Goal: Use online tool/utility: Utilize a website feature to perform a specific function

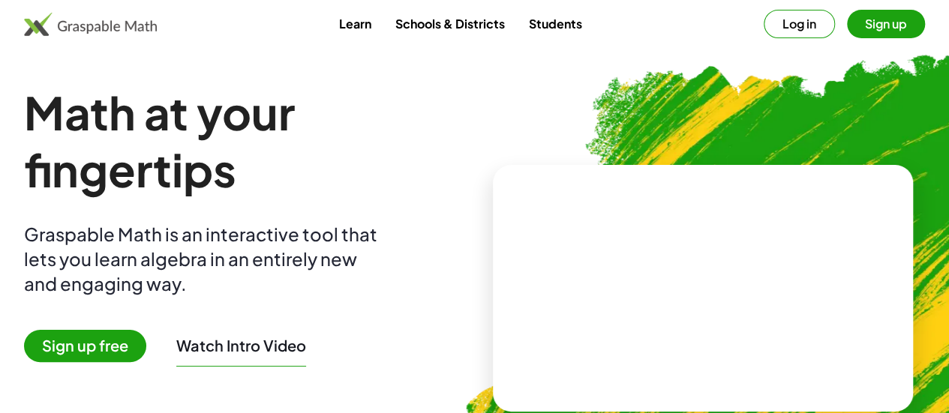
click at [776, 26] on button "Log in" at bounding box center [799, 24] width 71 height 29
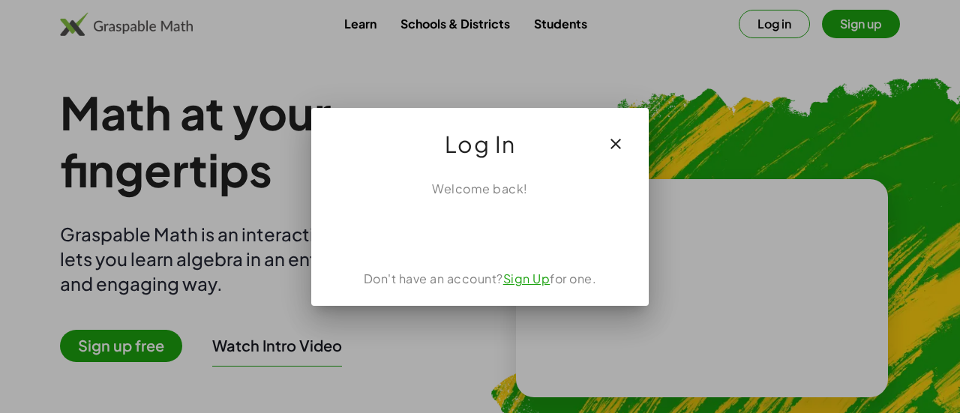
click at [612, 152] on button "button" at bounding box center [616, 144] width 36 height 36
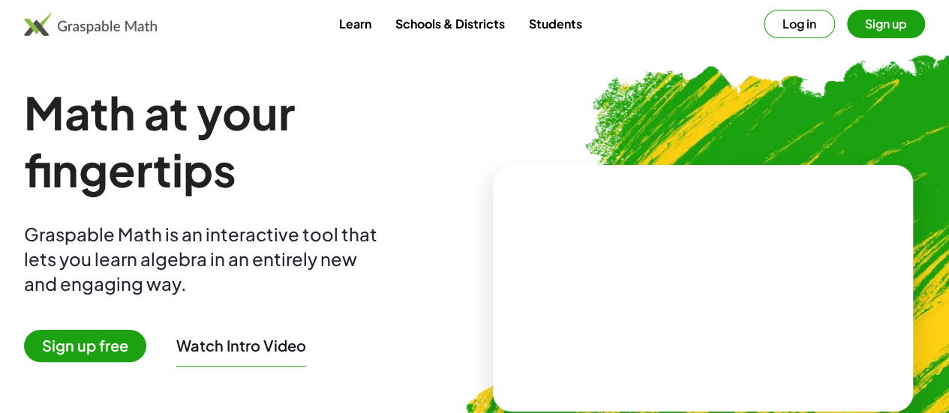
click at [847, 29] on button "Sign up" at bounding box center [886, 24] width 78 height 29
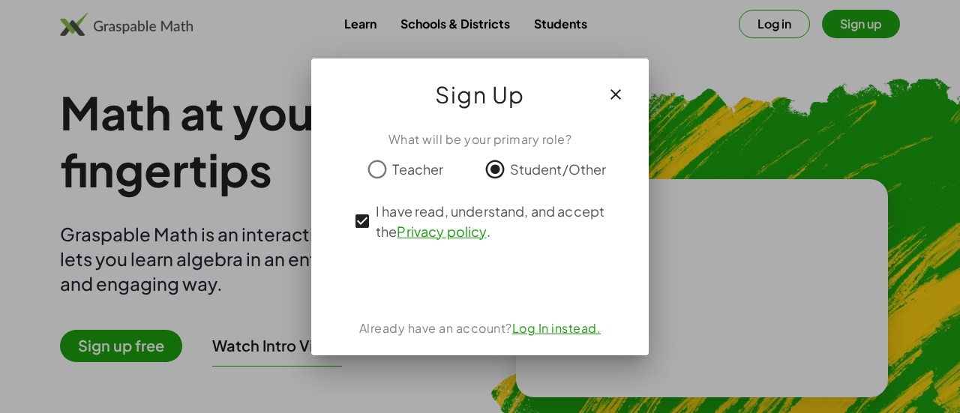
click at [620, 97] on icon "button" at bounding box center [616, 95] width 18 height 18
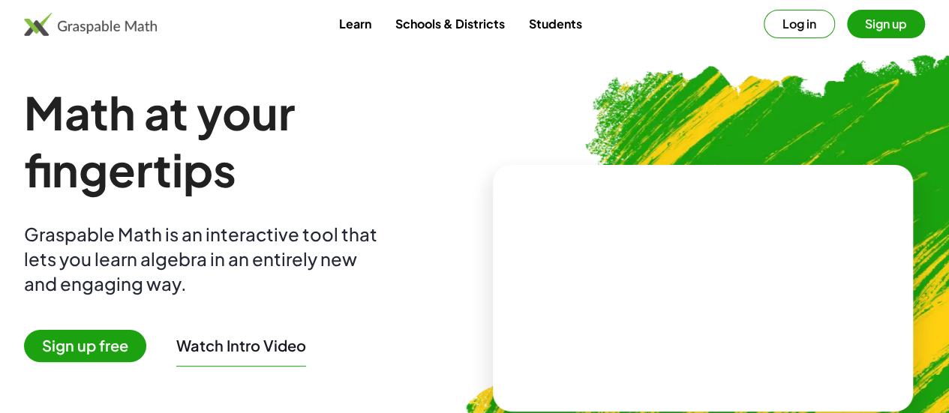
click at [429, 200] on div "Math at your fingertips Graspable Math is an interactive tool that lets you lea…" at bounding box center [246, 288] width 445 height 409
click at [431, 106] on h1 "Math at your fingertips" at bounding box center [246, 141] width 445 height 114
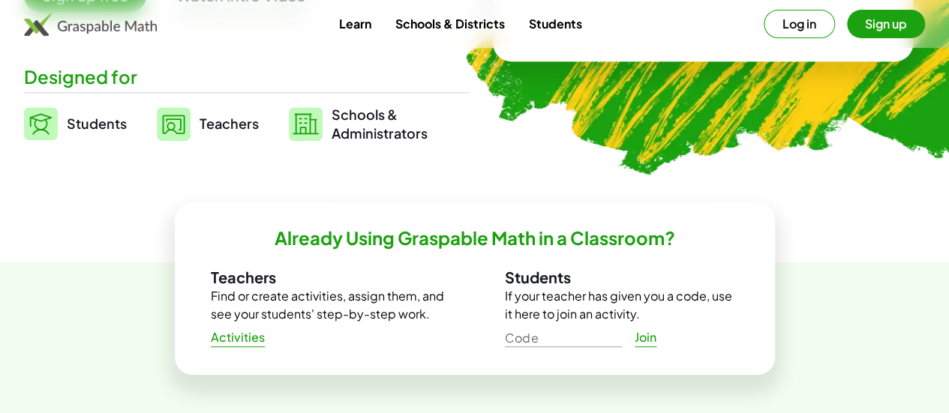
scroll to position [350, 0]
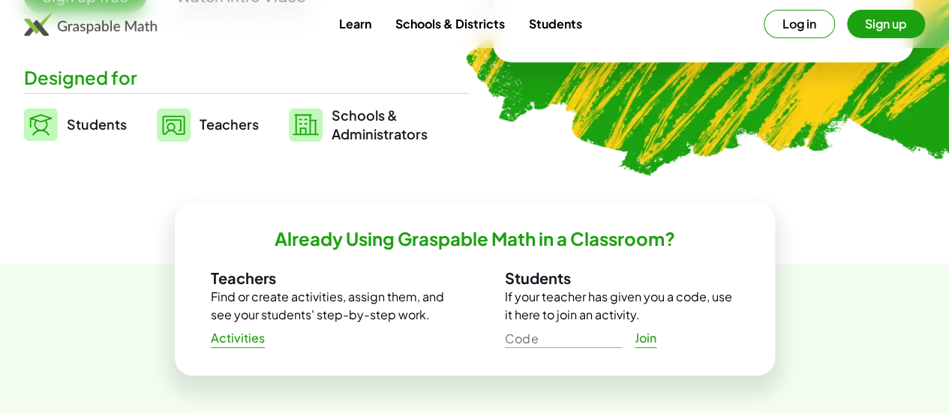
click at [127, 126] on span "Students" at bounding box center [97, 124] width 60 height 17
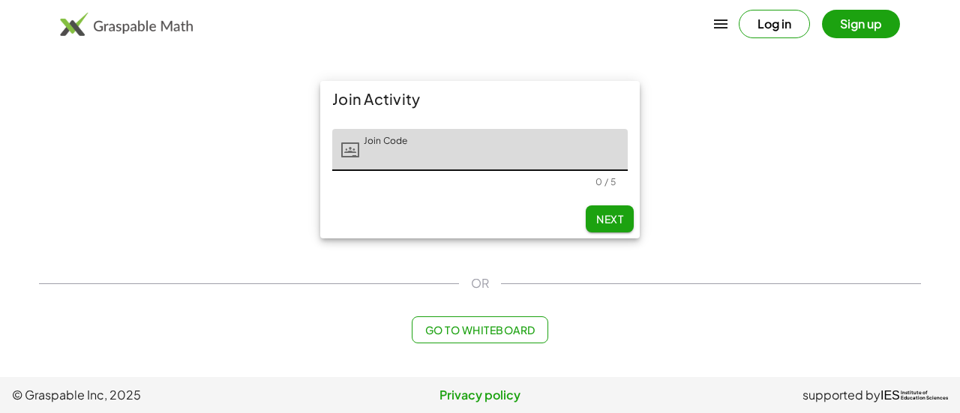
click at [480, 334] on span "Go to Whiteboard" at bounding box center [480, 330] width 110 height 14
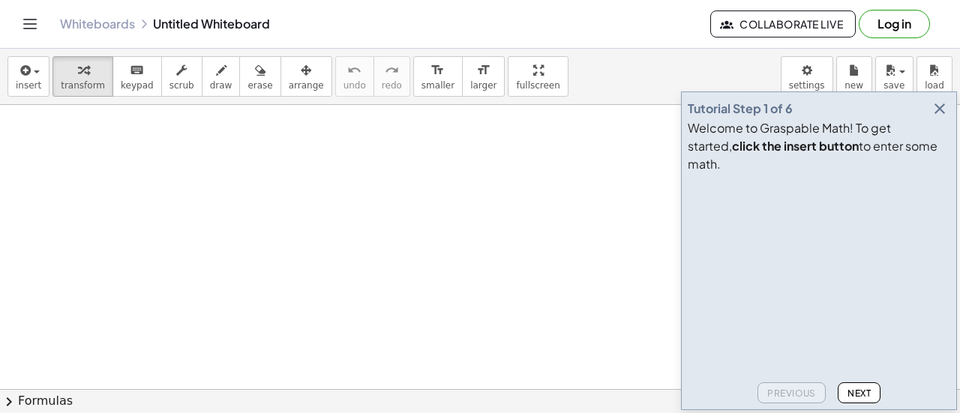
click at [938, 118] on icon "button" at bounding box center [940, 109] width 18 height 18
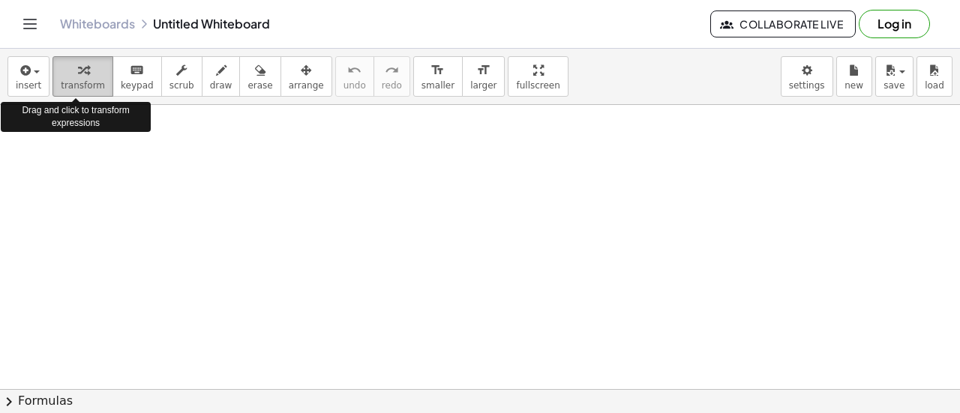
click at [65, 80] on span "transform" at bounding box center [83, 85] width 44 height 11
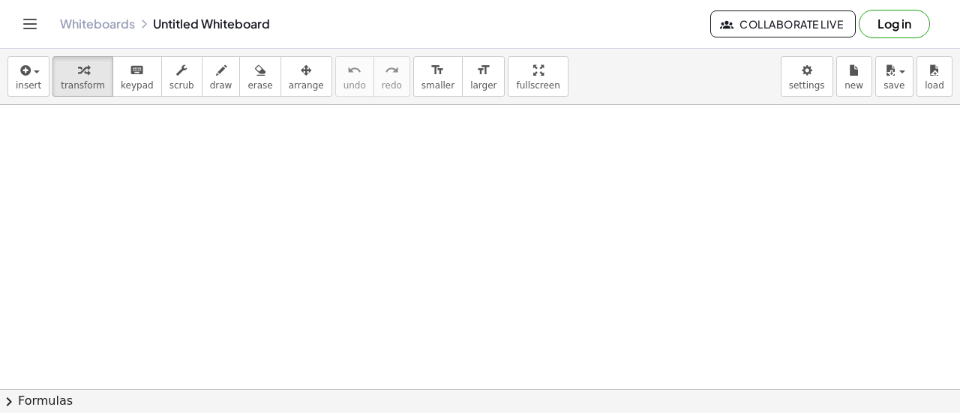
scroll to position [456, 0]
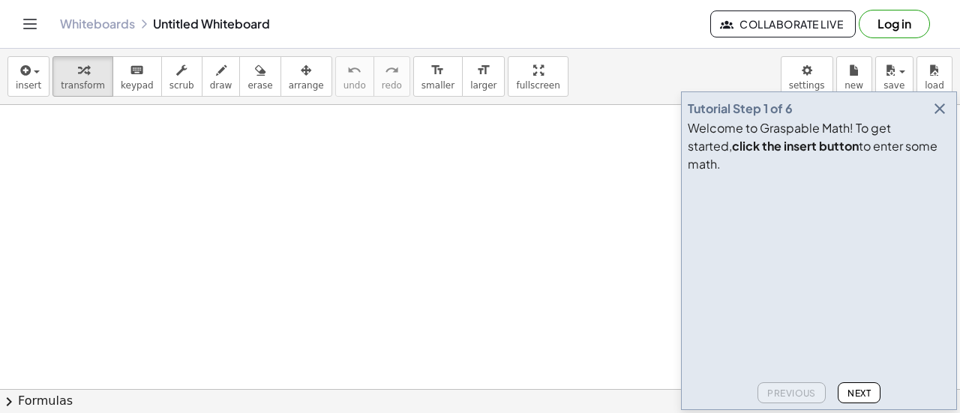
click at [942, 118] on icon "button" at bounding box center [940, 109] width 18 height 18
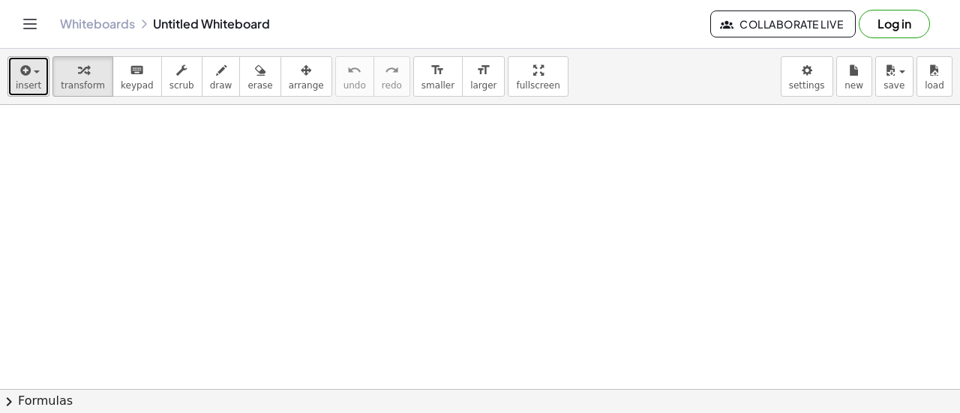
click at [44, 69] on button "insert" at bounding box center [29, 76] width 42 height 41
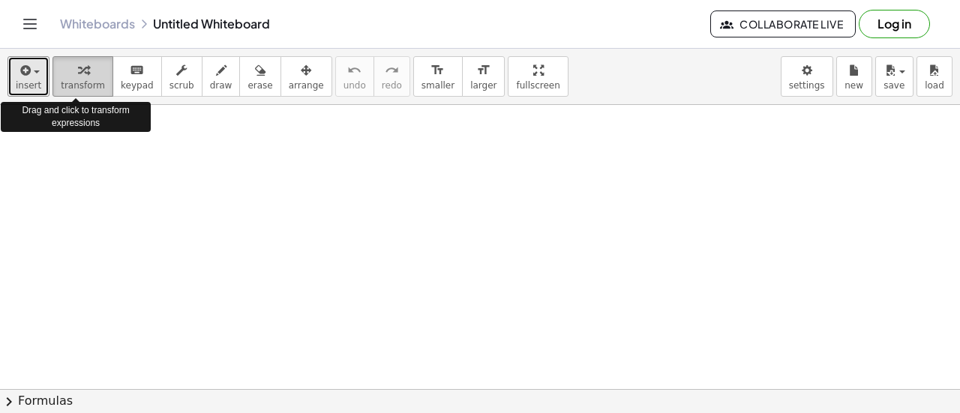
drag, startPoint x: 56, startPoint y: 73, endPoint x: 52, endPoint y: 83, distance: 10.4
click at [55, 77] on button "transform" at bounding box center [83, 76] width 61 height 41
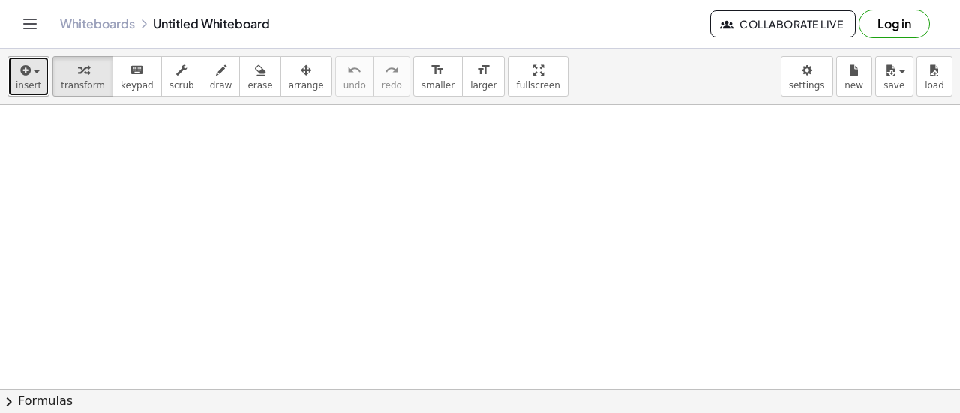
click at [37, 81] on span "insert" at bounding box center [29, 85] width 26 height 11
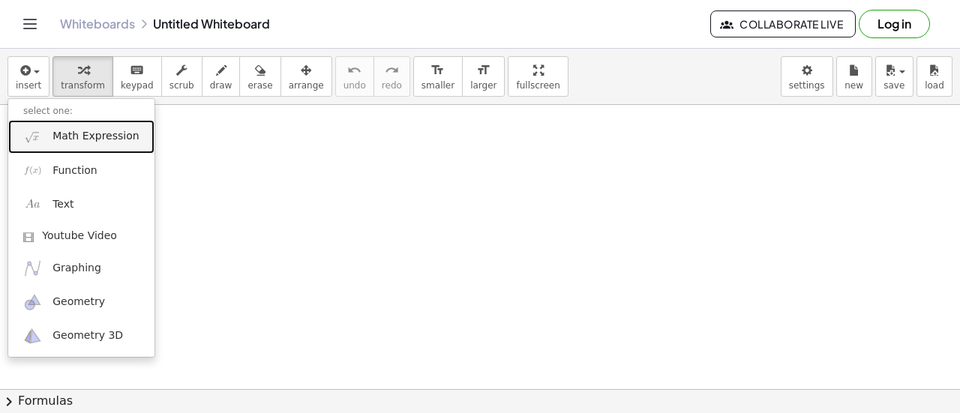
click at [74, 137] on span "Math Expression" at bounding box center [96, 136] width 86 height 15
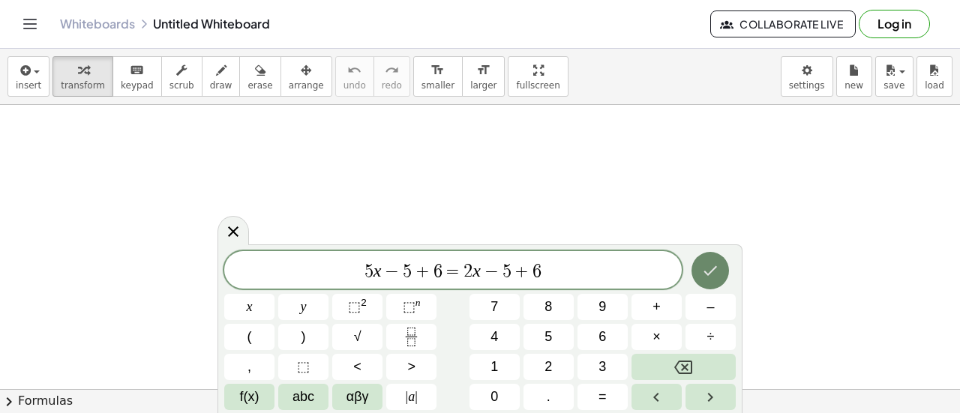
click at [713, 269] on icon "Done" at bounding box center [710, 271] width 18 height 18
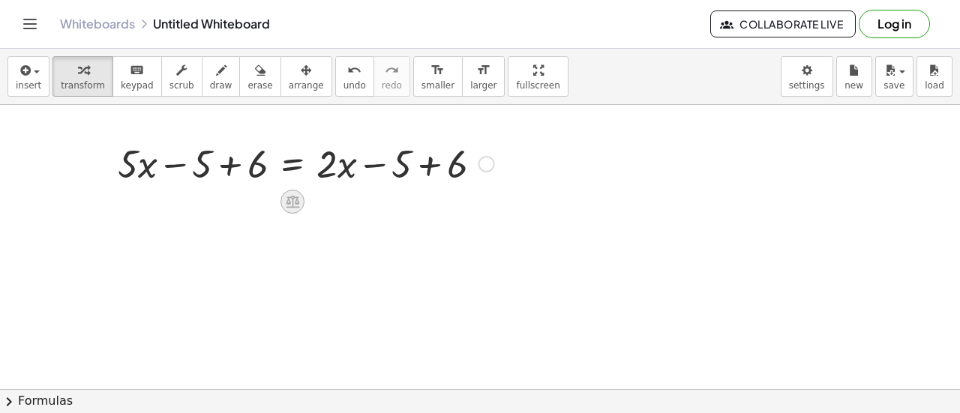
click at [288, 197] on icon at bounding box center [293, 202] width 14 height 13
click at [294, 202] on span "×" at bounding box center [292, 202] width 9 height 22
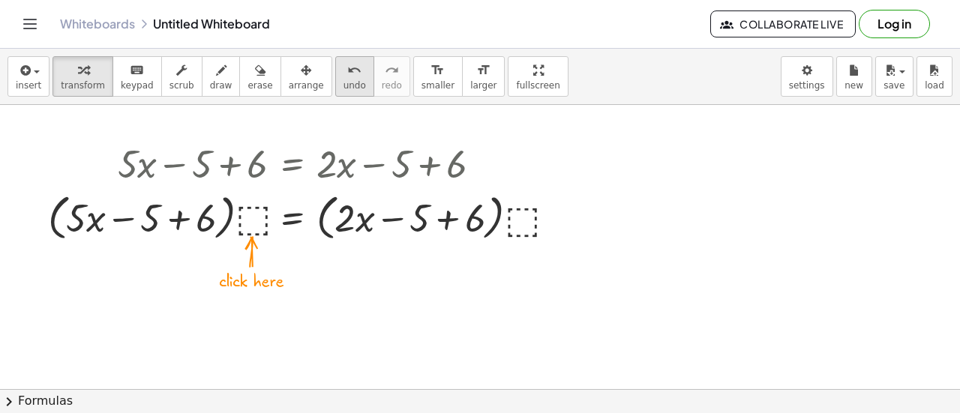
click at [335, 79] on button "undo undo" at bounding box center [354, 76] width 39 height 41
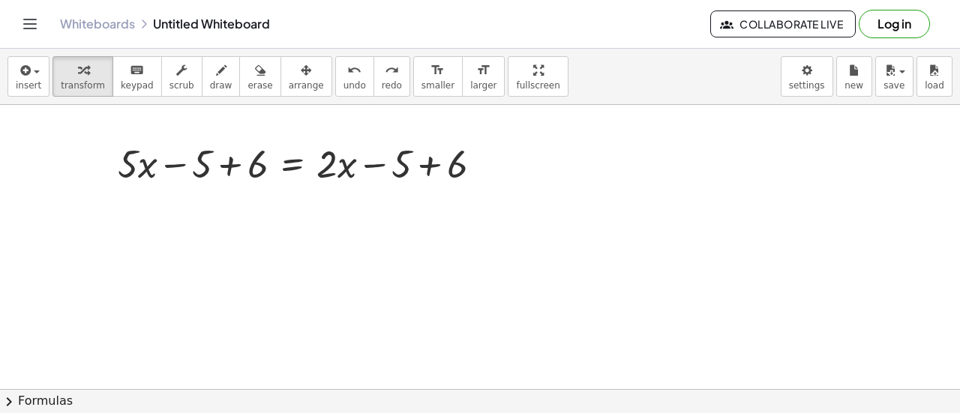
click at [728, 66] on div "insert select one: Math Expression Function Text Youtube Video Graphing Geometr…" at bounding box center [480, 77] width 960 height 56
drag, startPoint x: 743, startPoint y: 16, endPoint x: 674, endPoint y: 0, distance: 70.8
click at [674, 1] on div "Whiteboards Untitled Whiteboard Collaborate Live Log in" at bounding box center [480, 24] width 924 height 48
click at [225, 164] on div at bounding box center [306, 162] width 392 height 51
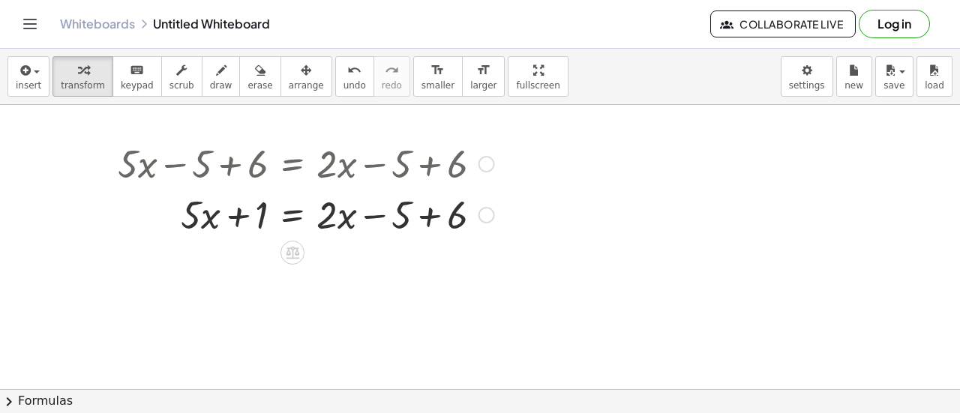
click at [240, 218] on div at bounding box center [306, 213] width 392 height 51
click at [371, 214] on div at bounding box center [306, 213] width 392 height 51
click at [429, 214] on div at bounding box center [306, 213] width 392 height 51
click at [236, 212] on div at bounding box center [306, 213] width 392 height 51
click at [293, 214] on div at bounding box center [306, 213] width 392 height 51
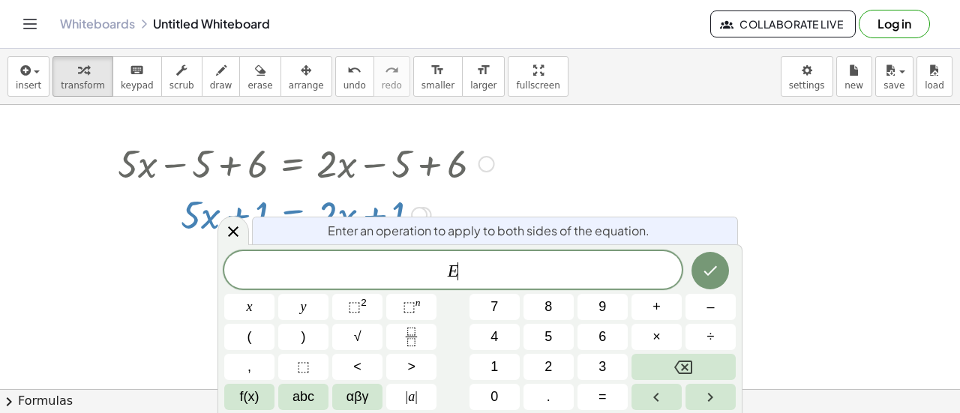
click at [236, 221] on div at bounding box center [234, 230] width 32 height 29
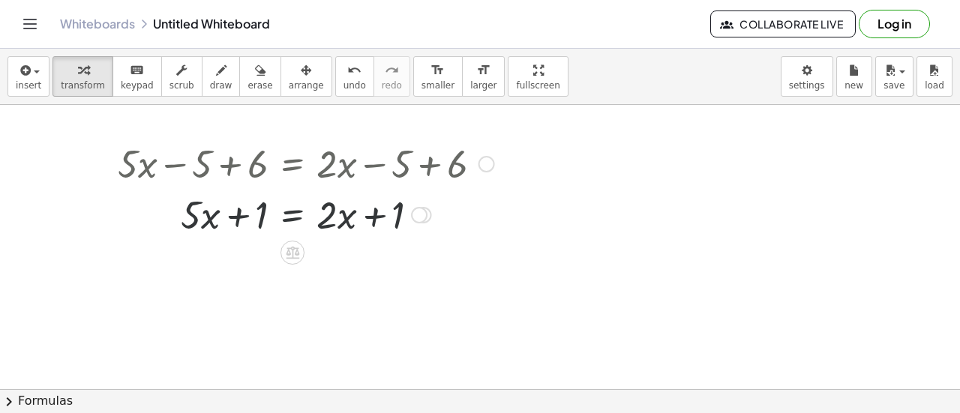
click at [378, 218] on div at bounding box center [306, 213] width 392 height 51
click at [425, 201] on div at bounding box center [306, 213] width 392 height 51
click at [416, 214] on div at bounding box center [419, 215] width 17 height 17
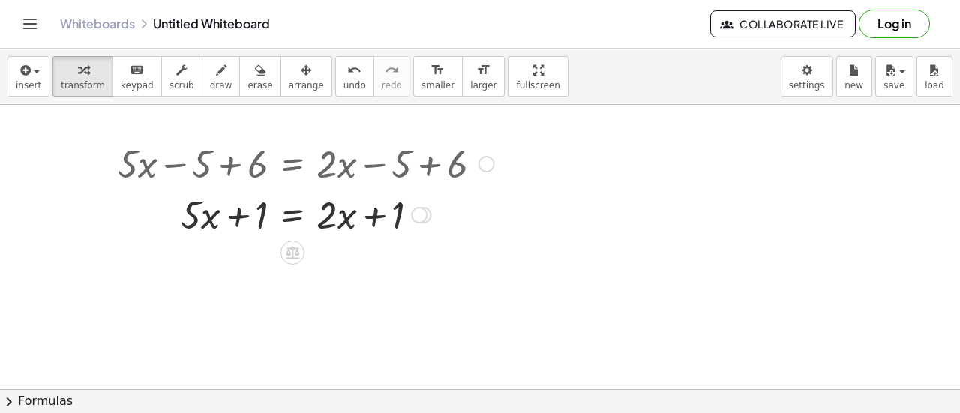
click at [293, 212] on div at bounding box center [306, 213] width 392 height 51
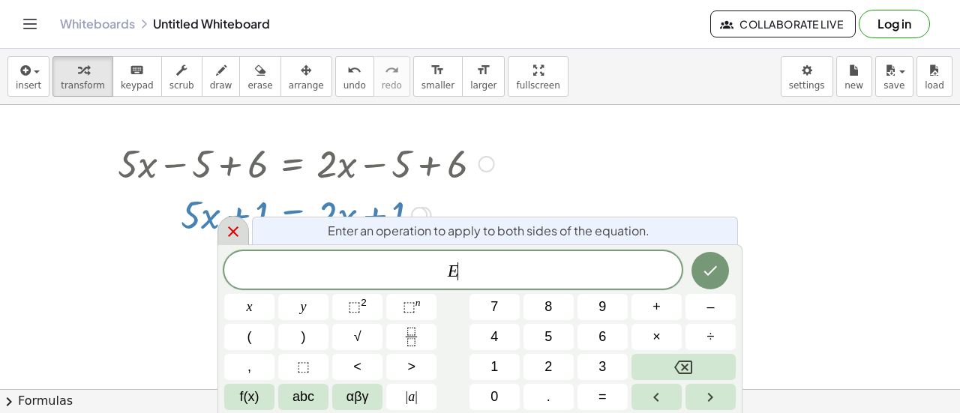
click at [234, 230] on icon at bounding box center [233, 232] width 11 height 11
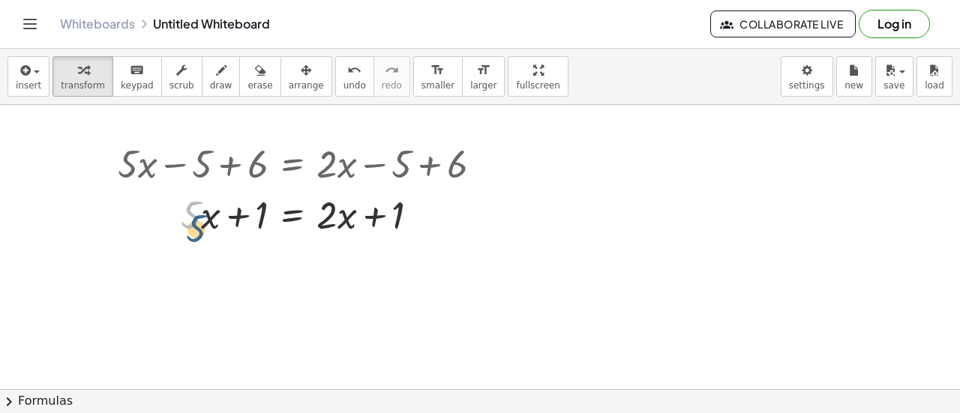
drag, startPoint x: 190, startPoint y: 220, endPoint x: 215, endPoint y: 247, distance: 36.6
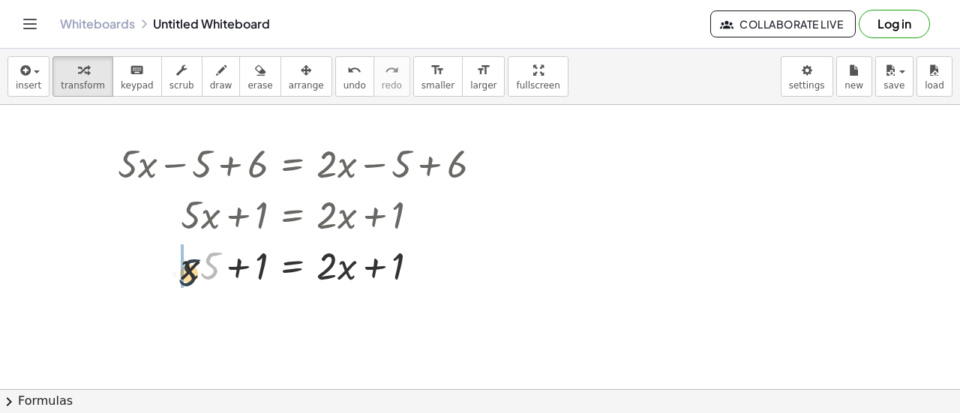
drag, startPoint x: 207, startPoint y: 266, endPoint x: 177, endPoint y: 266, distance: 30.0
click at [179, 268] on div at bounding box center [306, 264] width 392 height 51
click at [347, 77] on icon "undo" at bounding box center [354, 71] width 14 height 18
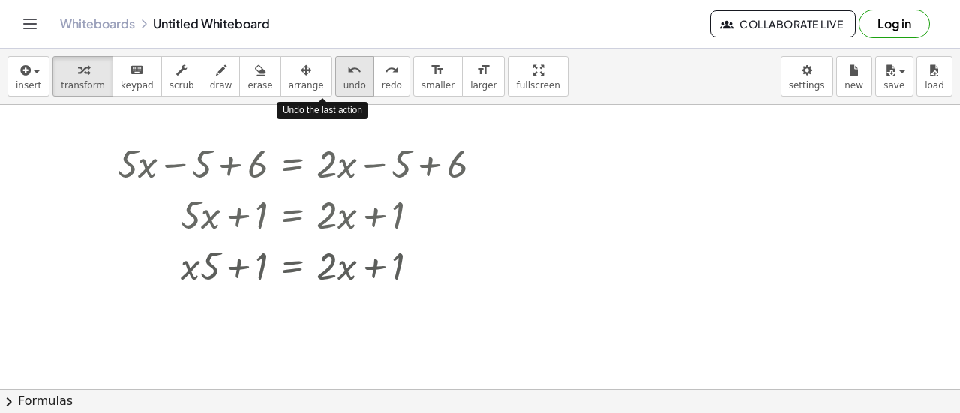
click at [344, 80] on span "undo" at bounding box center [355, 85] width 23 height 11
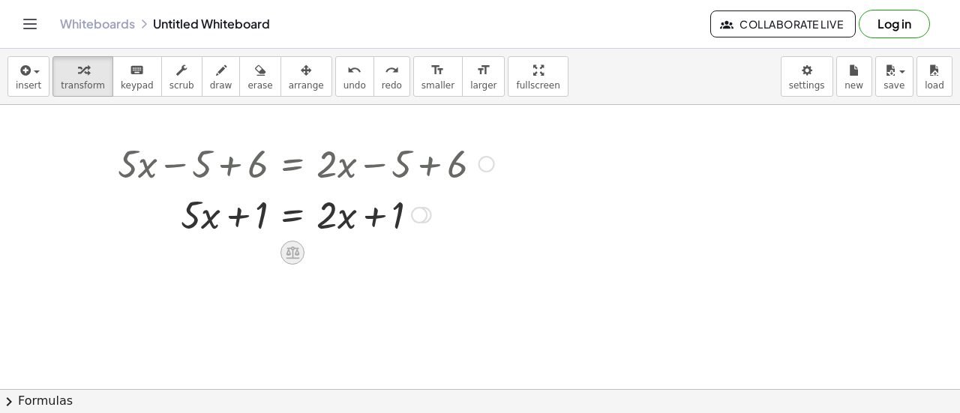
click at [287, 257] on icon at bounding box center [293, 253] width 14 height 13
drag, startPoint x: 258, startPoint y: 251, endPoint x: 267, endPoint y: 247, distance: 10.1
click at [258, 251] on span "−" at bounding box center [262, 253] width 9 height 22
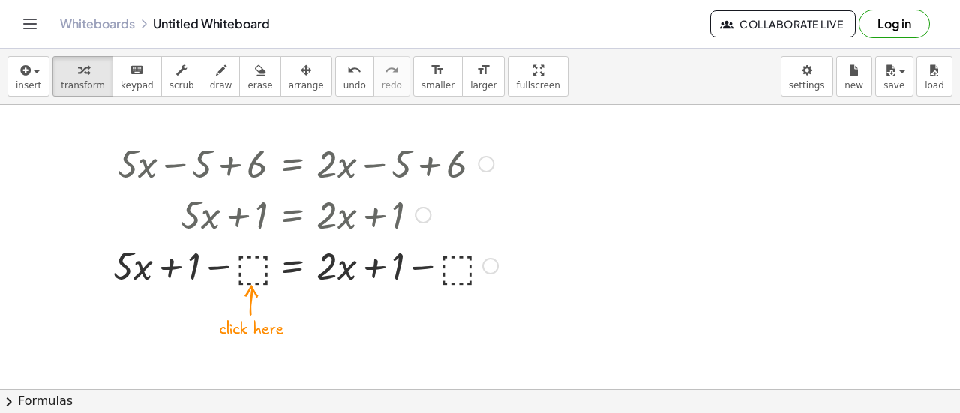
click at [257, 266] on div at bounding box center [306, 264] width 400 height 51
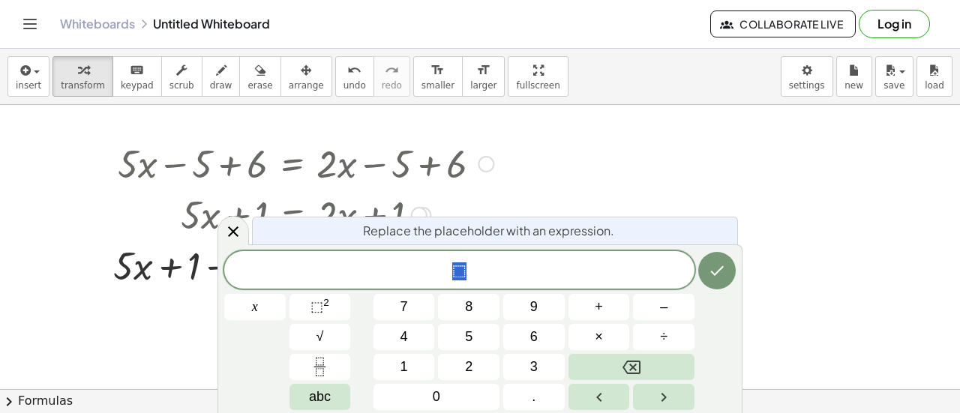
click at [234, 238] on icon at bounding box center [233, 232] width 18 height 18
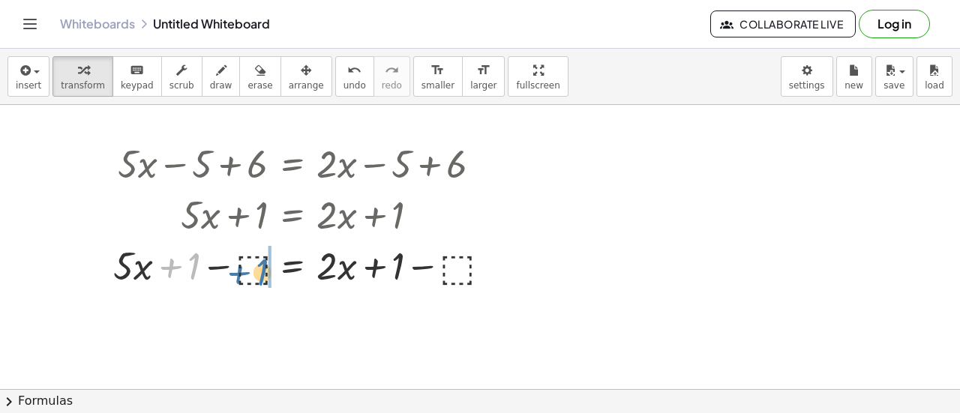
drag, startPoint x: 191, startPoint y: 267, endPoint x: 254, endPoint y: 272, distance: 63.2
click at [256, 271] on div at bounding box center [306, 264] width 400 height 51
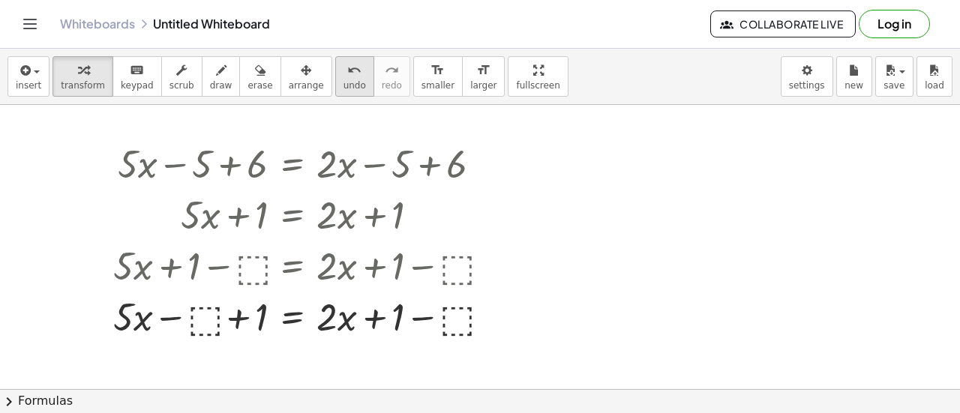
click at [344, 80] on span "undo" at bounding box center [355, 85] width 23 height 11
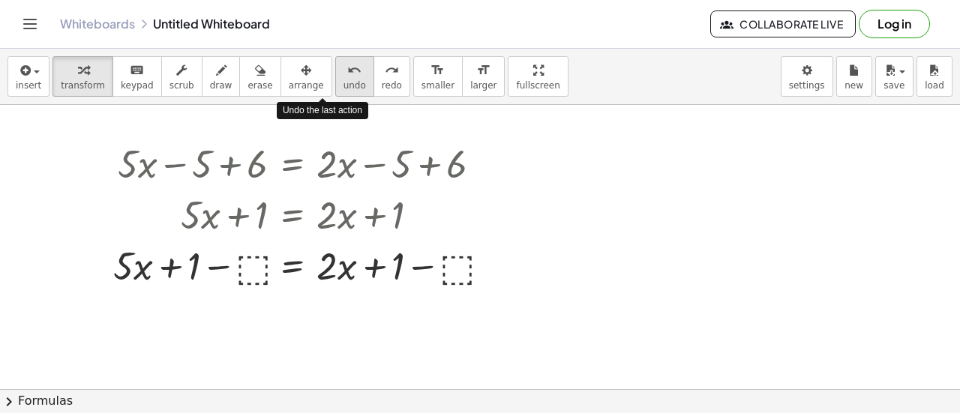
click at [344, 80] on span "undo" at bounding box center [355, 85] width 23 height 11
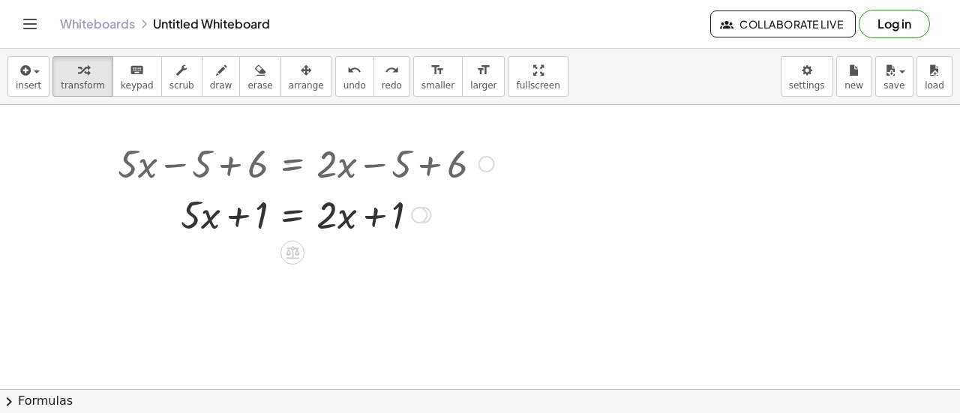
drag, startPoint x: 374, startPoint y: 218, endPoint x: 368, endPoint y: 253, distance: 35.0
drag, startPoint x: 361, startPoint y: 269, endPoint x: 345, endPoint y: 271, distance: 15.8
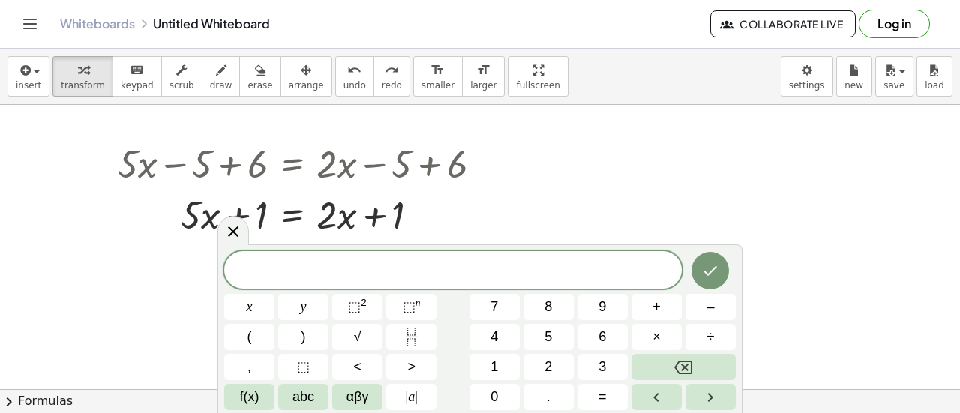
click at [237, 233] on icon at bounding box center [233, 232] width 18 height 18
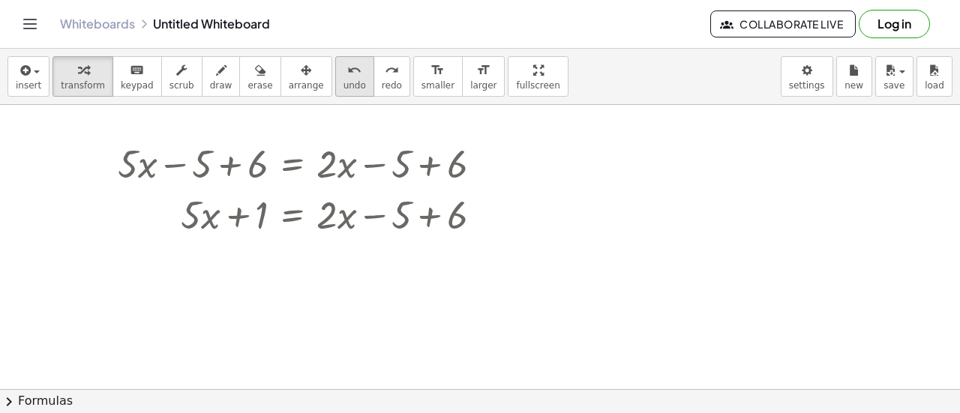
click at [344, 86] on span "undo" at bounding box center [355, 85] width 23 height 11
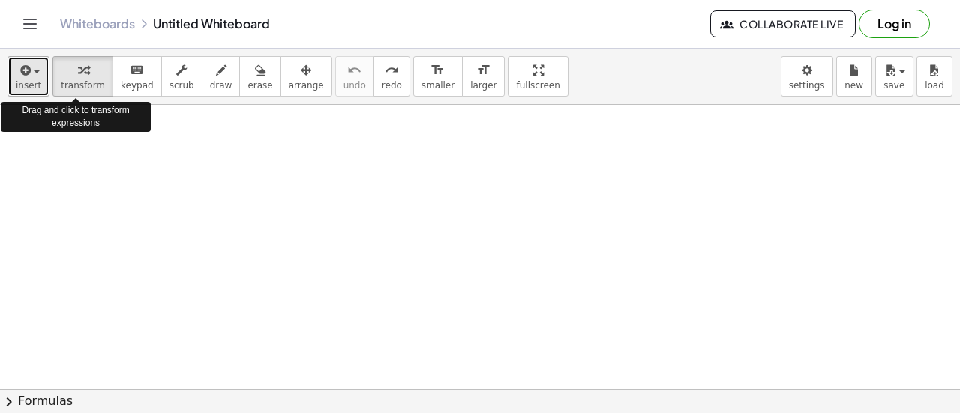
click at [33, 82] on span "insert" at bounding box center [29, 85] width 26 height 11
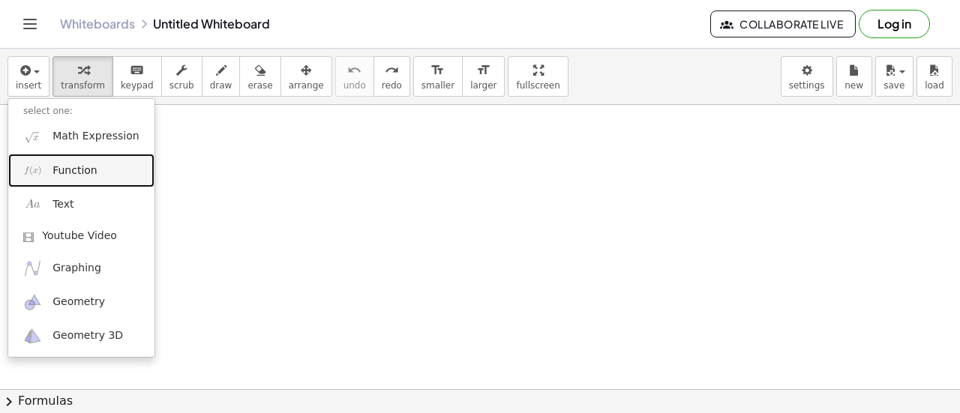
click at [69, 169] on span "Function" at bounding box center [75, 171] width 45 height 15
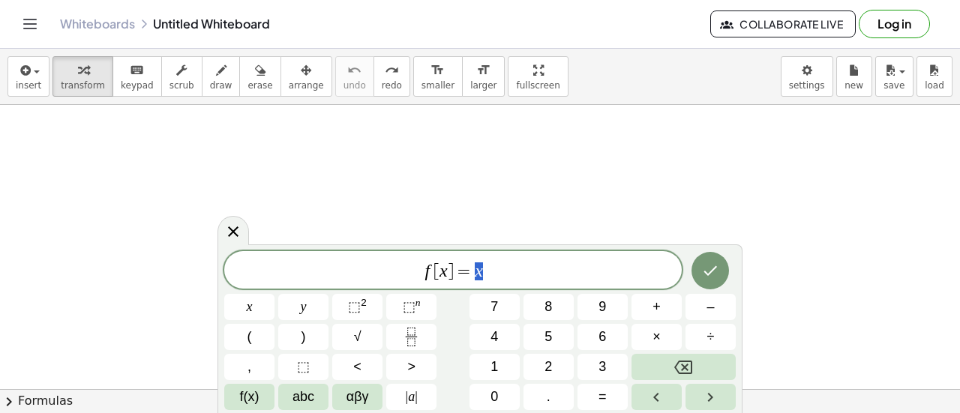
click at [238, 230] on icon at bounding box center [233, 232] width 18 height 18
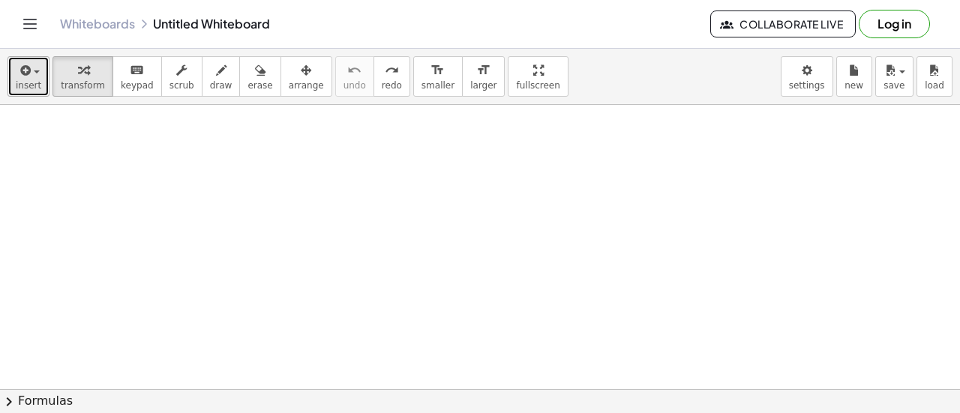
click at [26, 74] on icon "button" at bounding box center [24, 71] width 14 height 18
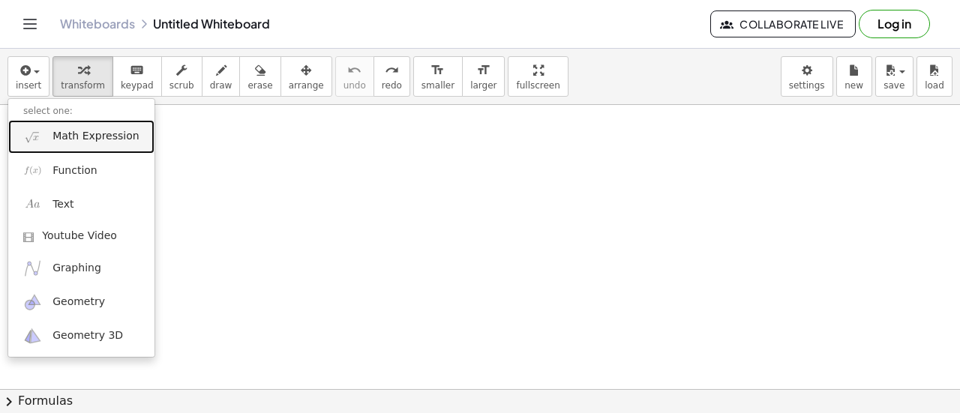
click at [59, 131] on span "Math Expression" at bounding box center [96, 136] width 86 height 15
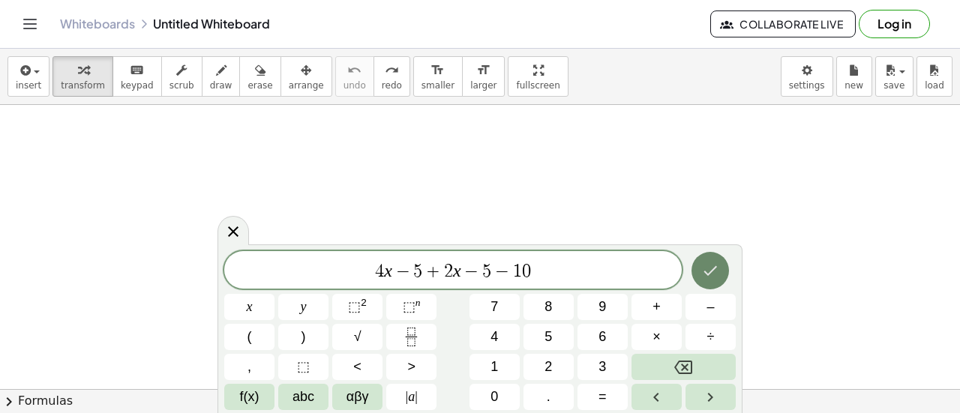
click at [704, 265] on icon "Done" at bounding box center [710, 271] width 18 height 18
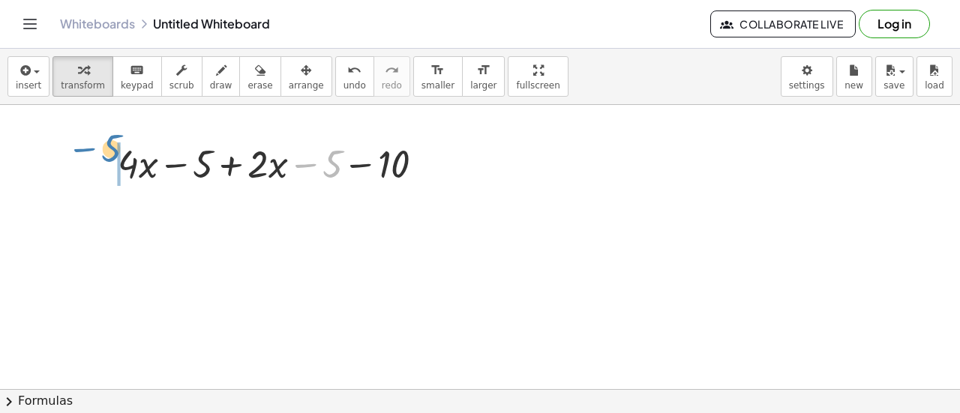
drag, startPoint x: 332, startPoint y: 162, endPoint x: 98, endPoint y: 155, distance: 234.9
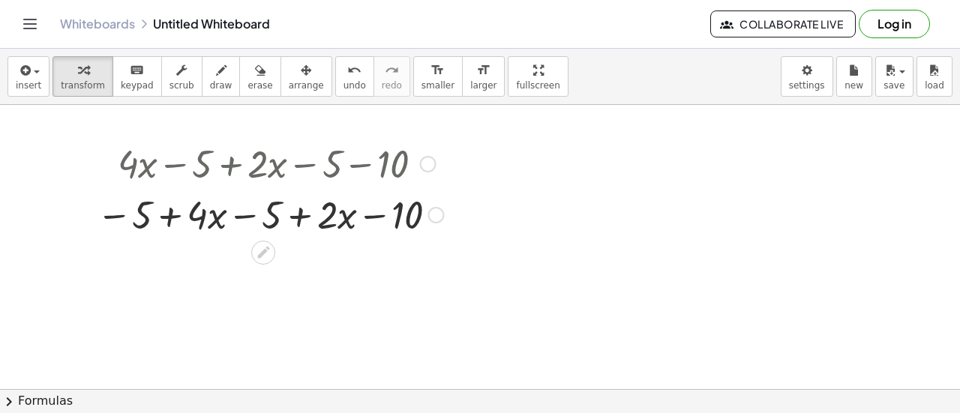
click at [305, 221] on div at bounding box center [270, 213] width 362 height 51
click at [22, 72] on icon "button" at bounding box center [24, 71] width 14 height 18
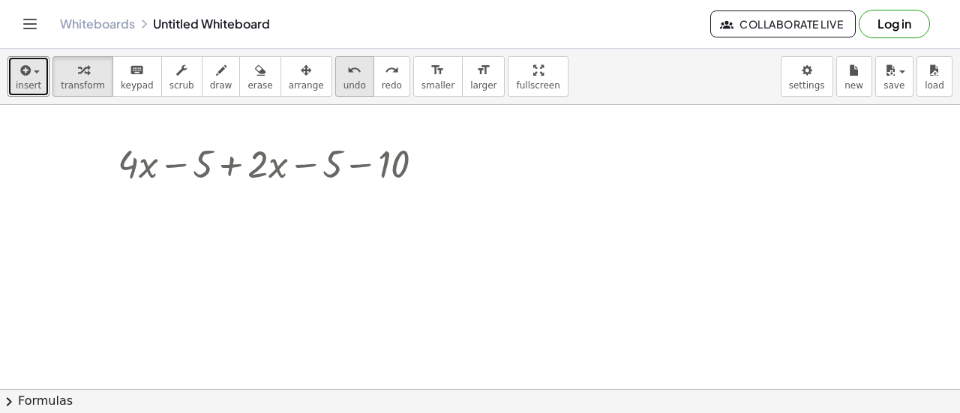
click at [347, 76] on icon "undo" at bounding box center [354, 71] width 14 height 18
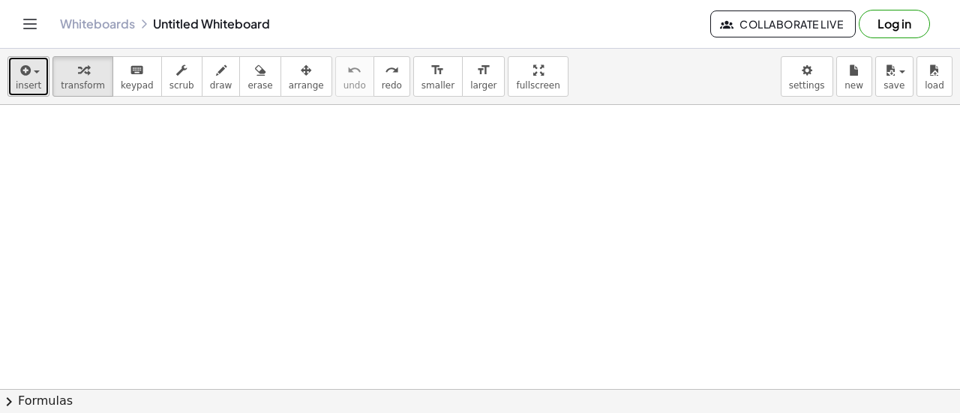
click at [20, 74] on icon "button" at bounding box center [24, 71] width 14 height 18
